Goal: Task Accomplishment & Management: Manage account settings

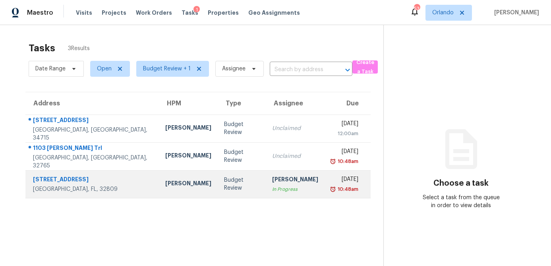
click at [218, 196] on td "Budget Review" at bounding box center [242, 184] width 48 height 28
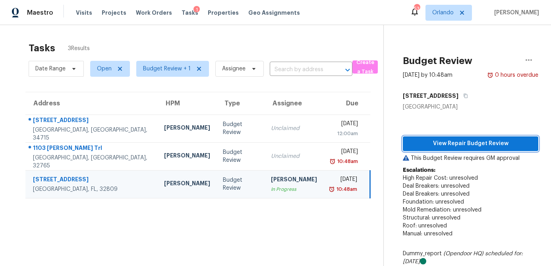
click at [490, 143] on span "View Repair Budget Review" at bounding box center [470, 144] width 123 height 10
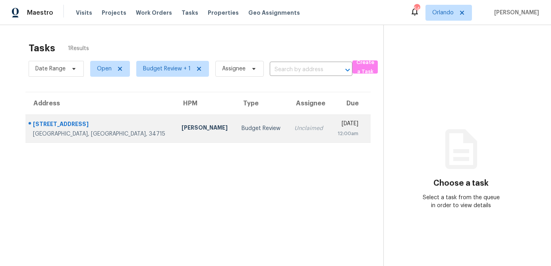
click at [175, 130] on td "Caleb Hurst" at bounding box center [205, 128] width 60 height 28
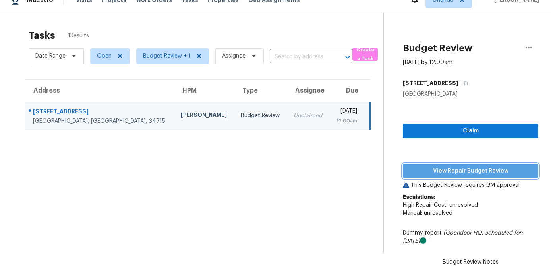
click at [497, 174] on span "View Repair Budget Review" at bounding box center [470, 171] width 123 height 10
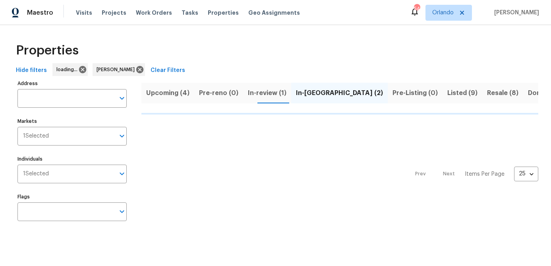
click at [24, 68] on span "Hide filters" at bounding box center [31, 71] width 31 height 10
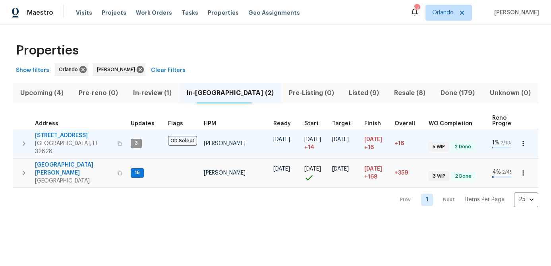
click at [74, 138] on span "2609 Windsorgate Ln" at bounding box center [73, 136] width 77 height 8
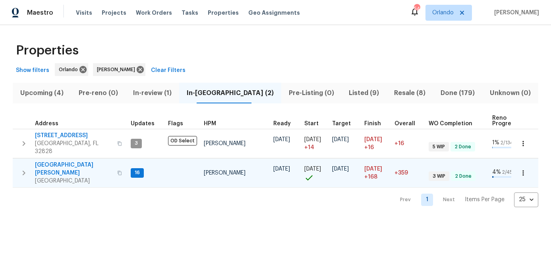
click at [72, 161] on span "7618 Brockbank Dr" at bounding box center [73, 169] width 77 height 16
click at [346, 94] on span "Listed (9)" at bounding box center [364, 92] width 36 height 11
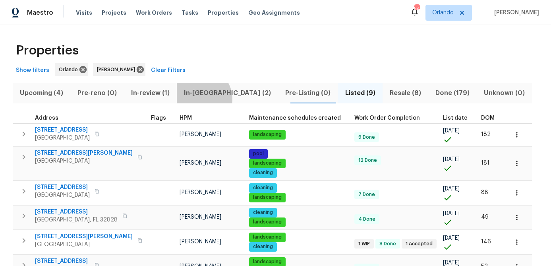
click at [206, 99] on button "In-reno (2)" at bounding box center [227, 93] width 101 height 21
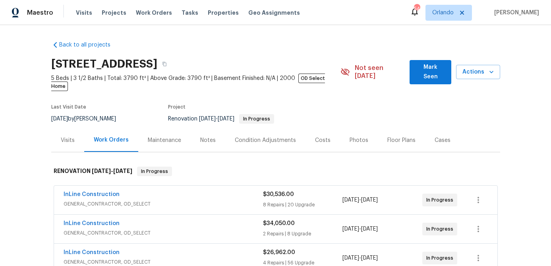
click at [427, 65] on span "Mark Seen" at bounding box center [430, 71] width 29 height 19
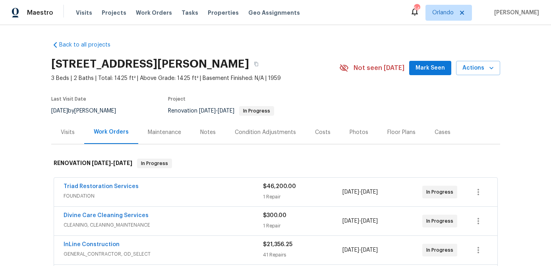
click at [438, 66] on span "Mark Seen" at bounding box center [430, 68] width 29 height 10
